Goal: Navigation & Orientation: Find specific page/section

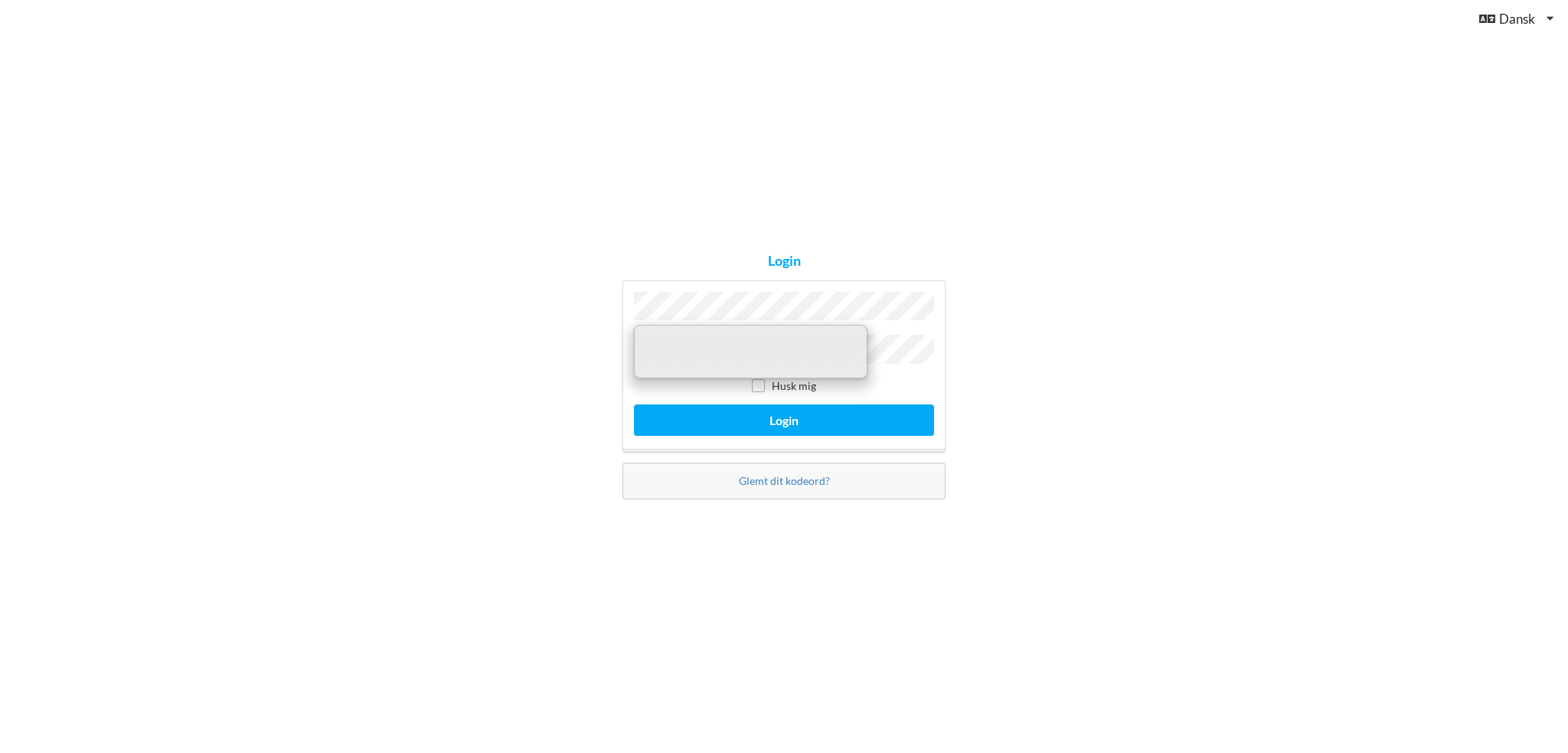
click at [783, 383] on label "Husk mig" at bounding box center [784, 386] width 64 height 13
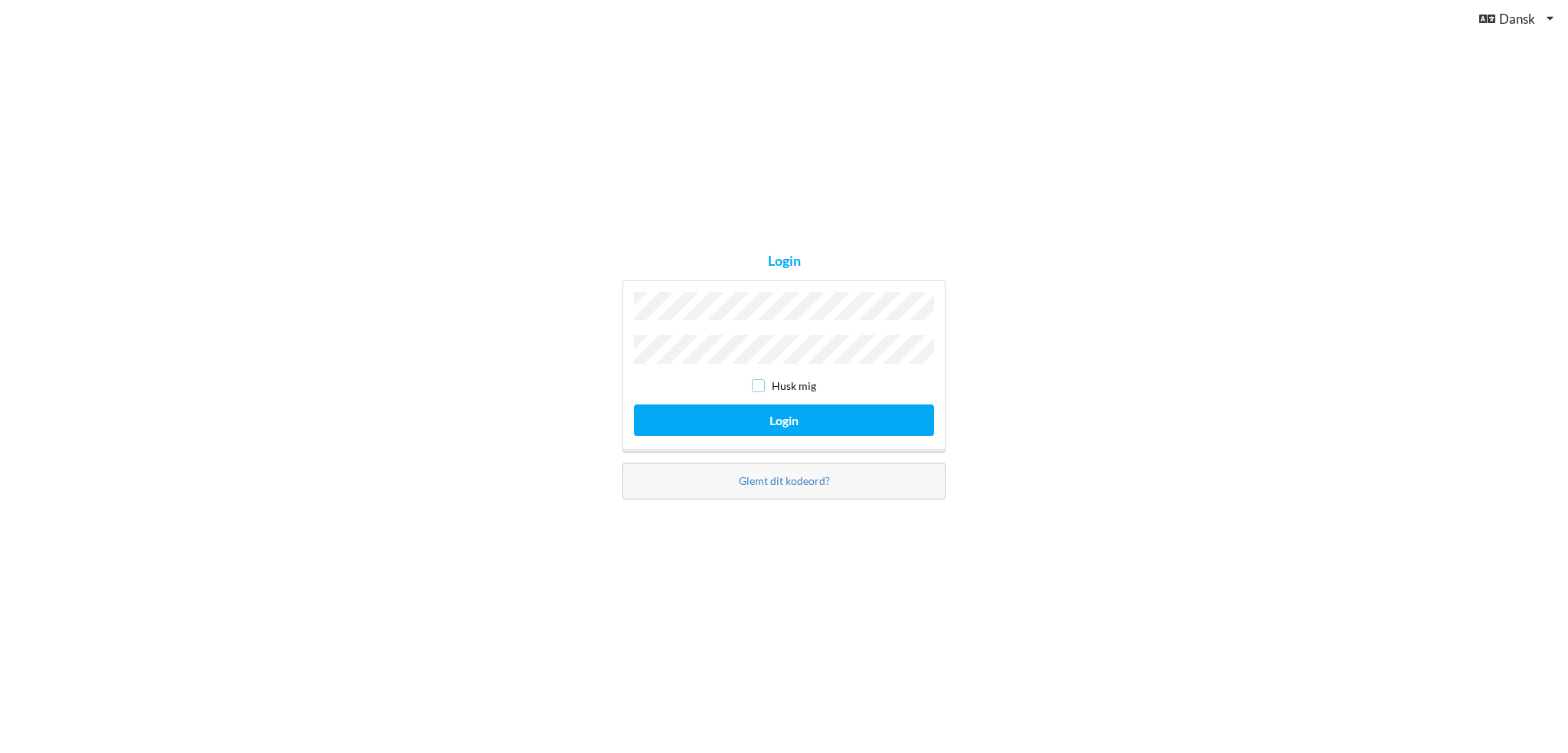
click at [753, 379] on input "checkbox" at bounding box center [759, 386] width 13 height 13
checkbox input "true"
click at [784, 413] on button "Login" at bounding box center [784, 420] width 300 height 32
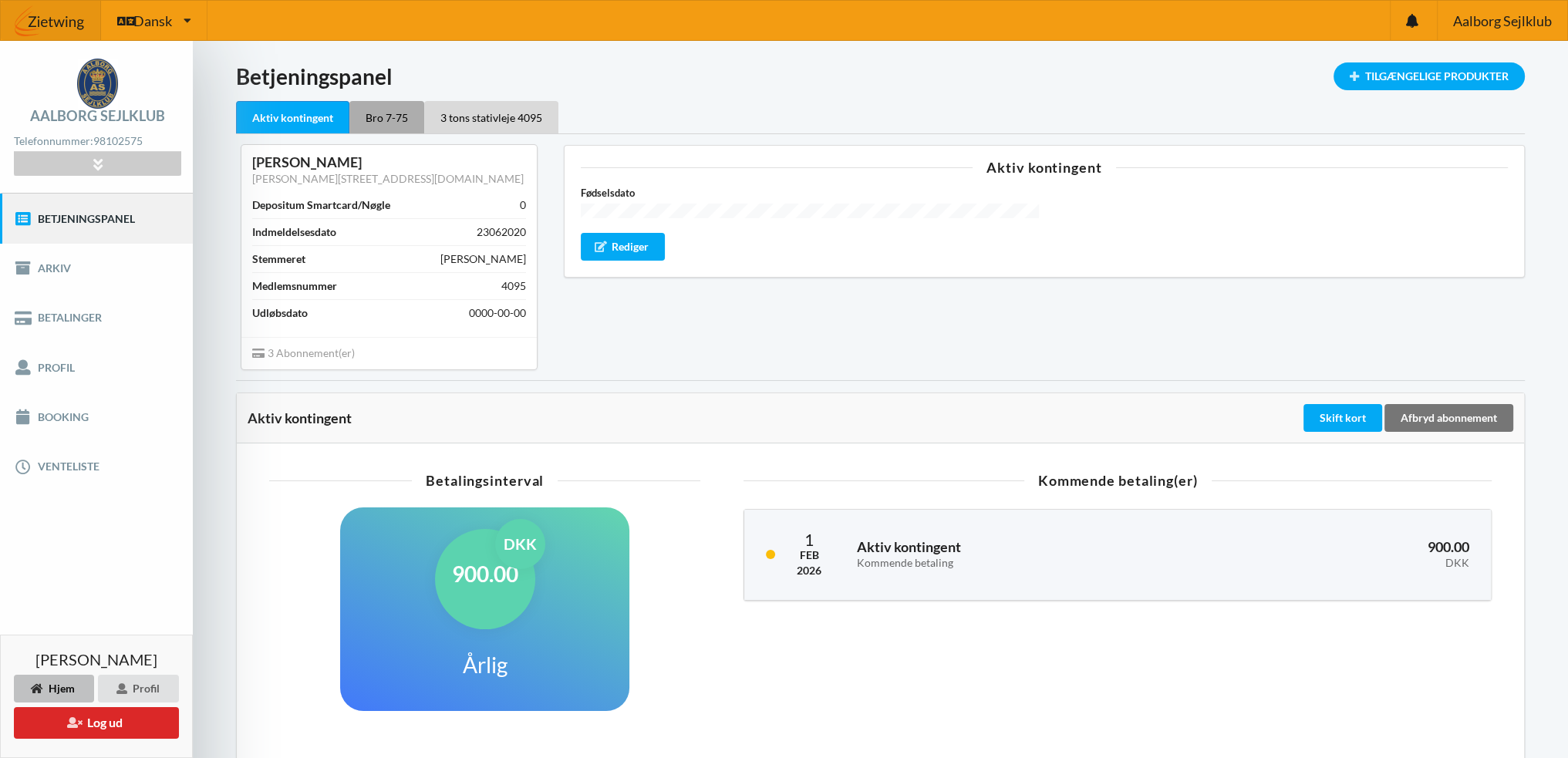
click at [393, 115] on div "Bro 7-75" at bounding box center [386, 116] width 74 height 32
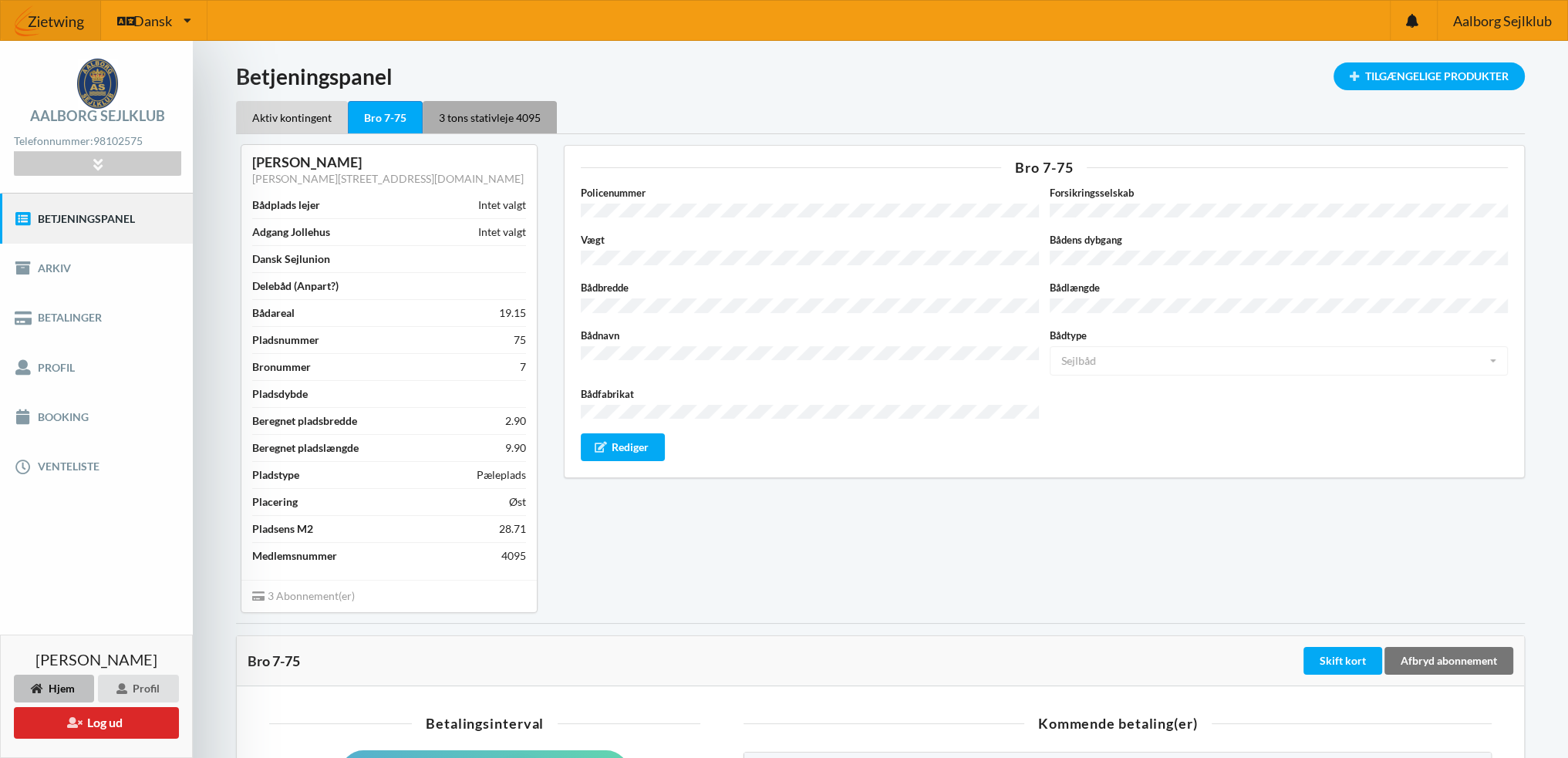
click at [465, 116] on div "3 tons stativleje 4095" at bounding box center [489, 116] width 134 height 32
